Goal: Navigation & Orientation: Find specific page/section

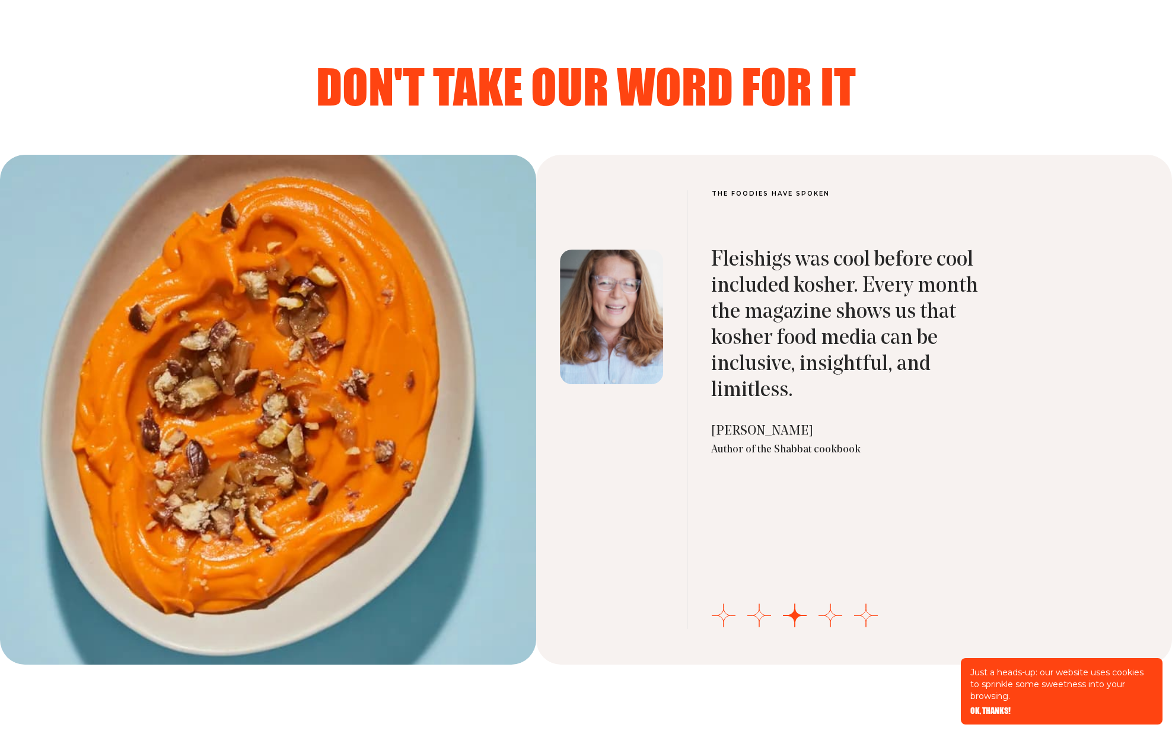
scroll to position [3930, 0]
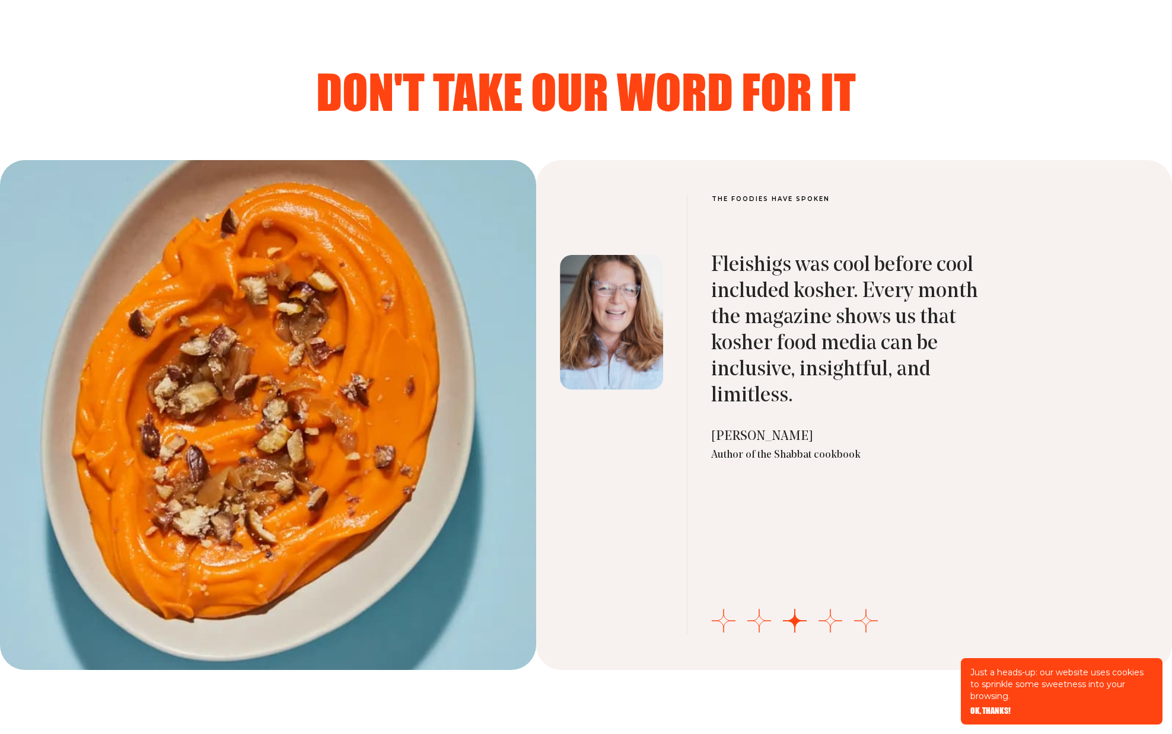
click at [754, 310] on blockquote "Fleishigs was cool before cool included kosher. Every month the magazine shows …" at bounding box center [847, 331] width 273 height 157
click at [603, 298] on img "3 of 5" at bounding box center [611, 322] width 103 height 135
click at [599, 297] on img "3 of 5" at bounding box center [611, 322] width 103 height 135
click at [375, 272] on div at bounding box center [268, 415] width 536 height 510
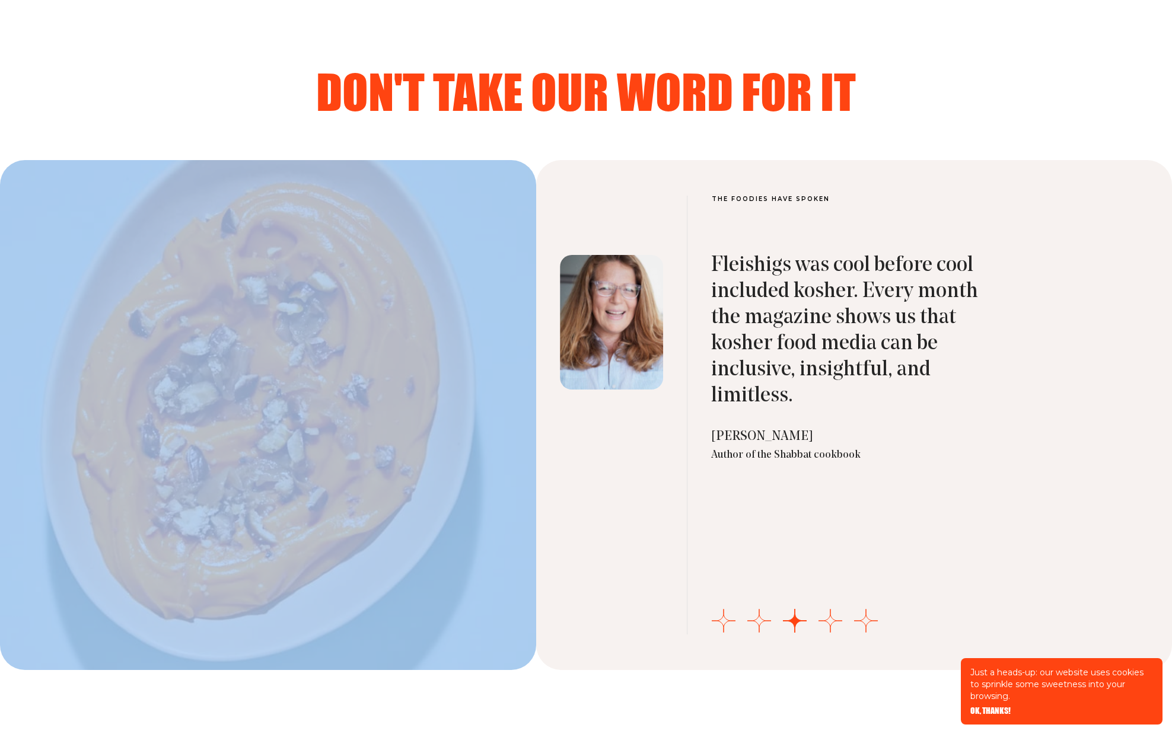
click at [375, 272] on div at bounding box center [268, 415] width 536 height 510
drag, startPoint x: 765, startPoint y: 621, endPoint x: 755, endPoint y: 617, distance: 10.6
click at [765, 621] on button "Go to slide 2" at bounding box center [759, 621] width 24 height 24
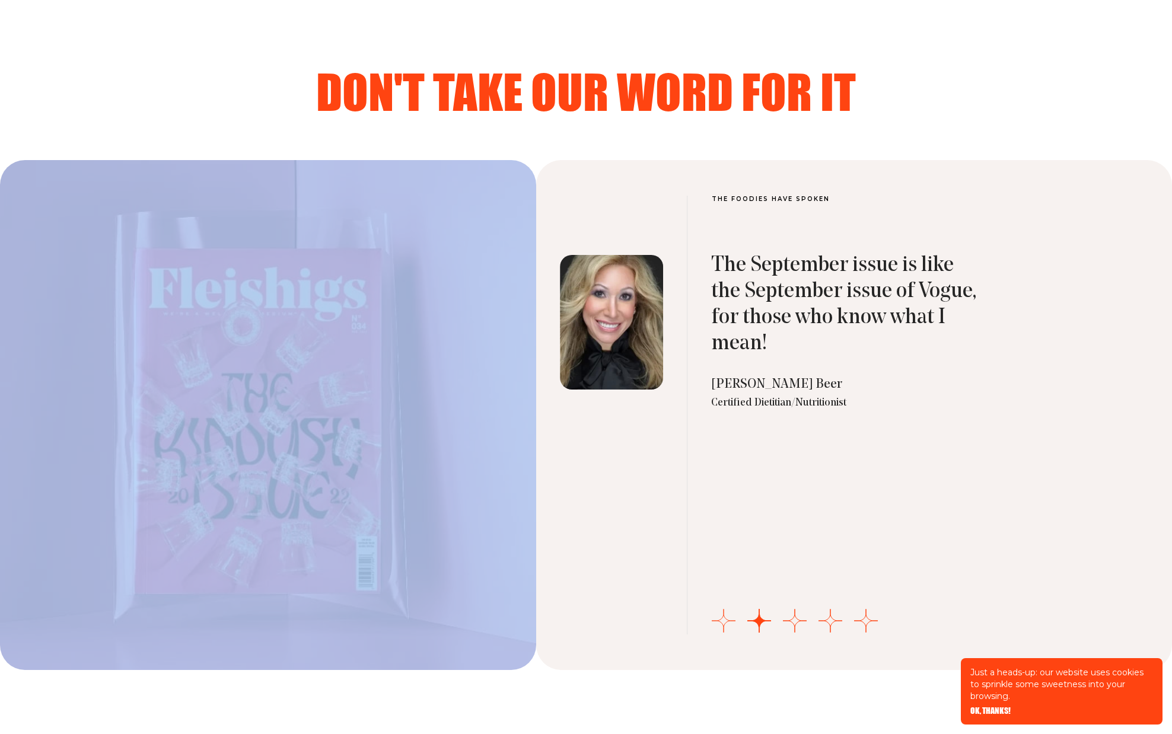
click at [723, 618] on button "Go to slide 1" at bounding box center [724, 621] width 24 height 24
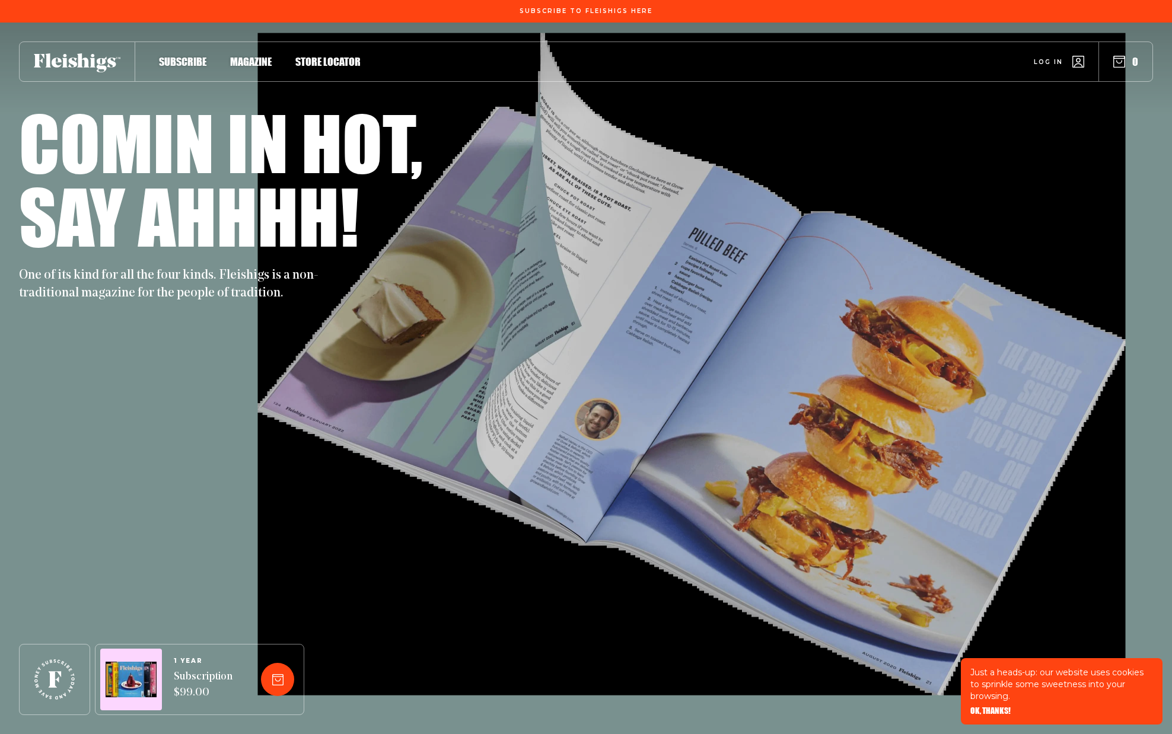
scroll to position [0, 0]
click at [246, 56] on span "Magazine" at bounding box center [251, 49] width 42 height 13
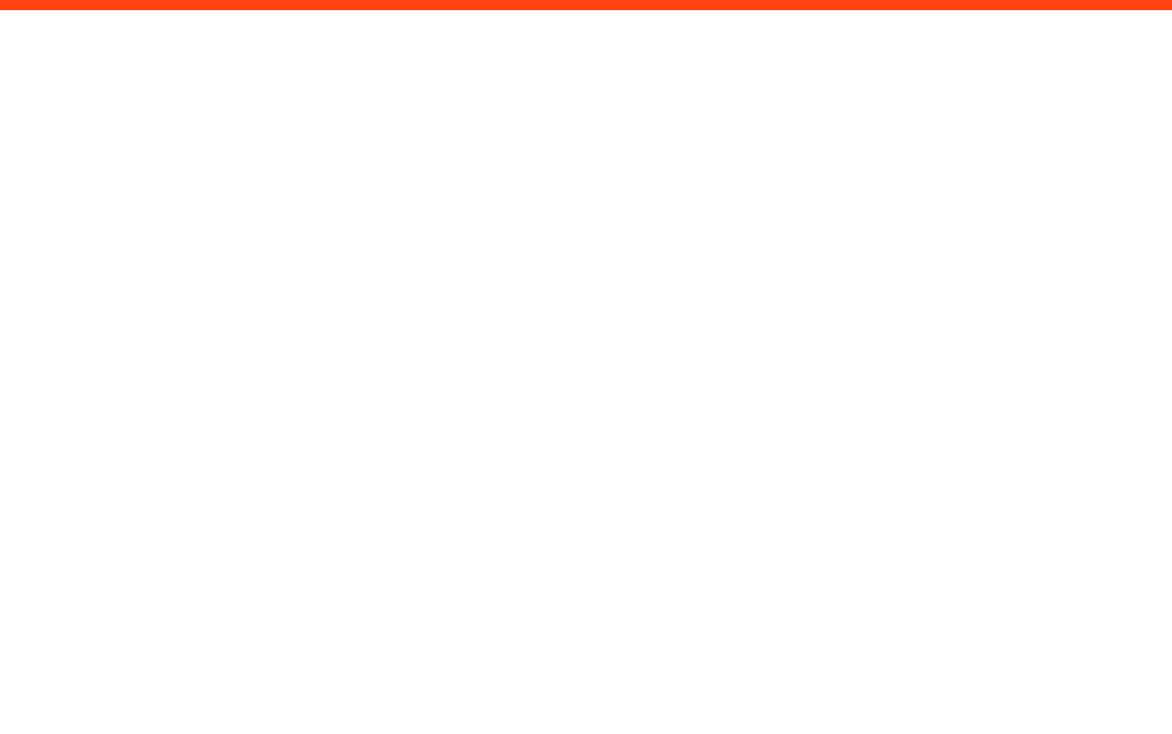
click at [331, 0] on html "/magazine?page=1&sort=-date" at bounding box center [586, 0] width 1172 height 0
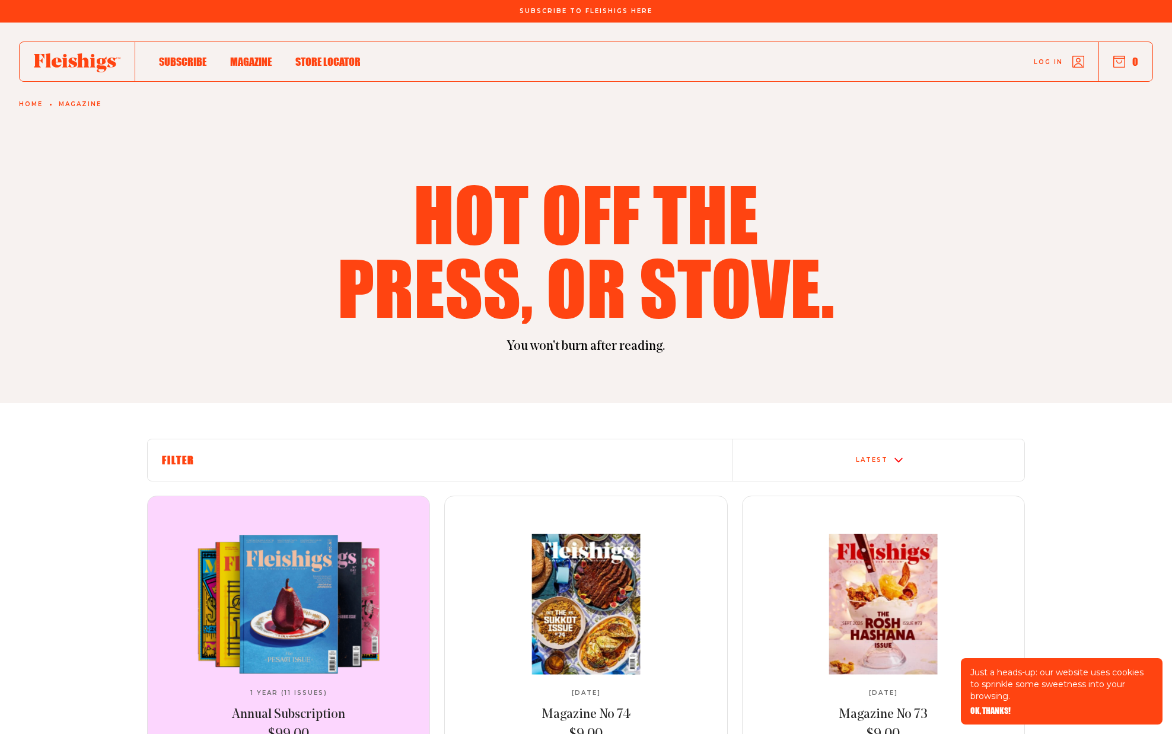
click at [321, 56] on span "Store locator" at bounding box center [327, 49] width 65 height 13
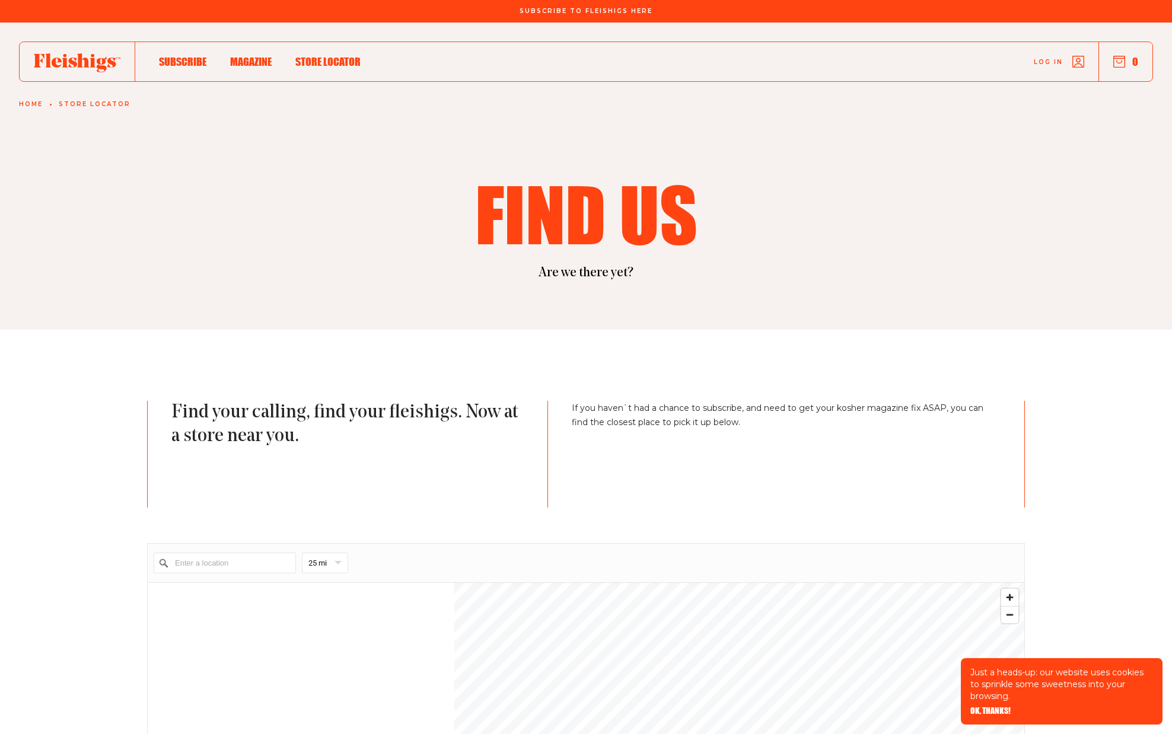
scroll to position [4, 0]
